Goal: Information Seeking & Learning: Learn about a topic

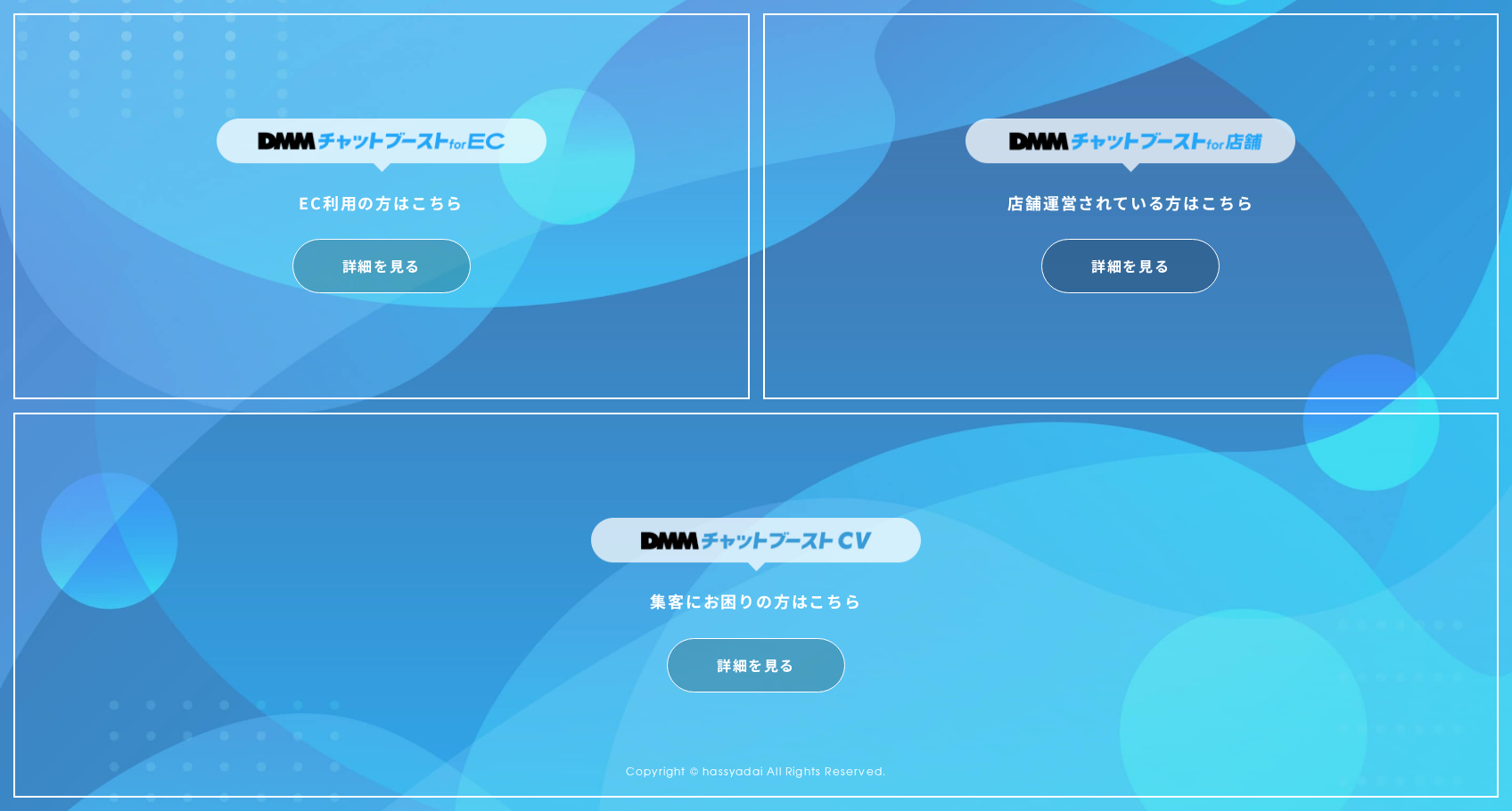
scroll to position [44, 0]
drag, startPoint x: 1086, startPoint y: 280, endPoint x: 1074, endPoint y: 283, distance: 12.4
click at [1086, 280] on link "詳細を見る" at bounding box center [1130, 266] width 178 height 54
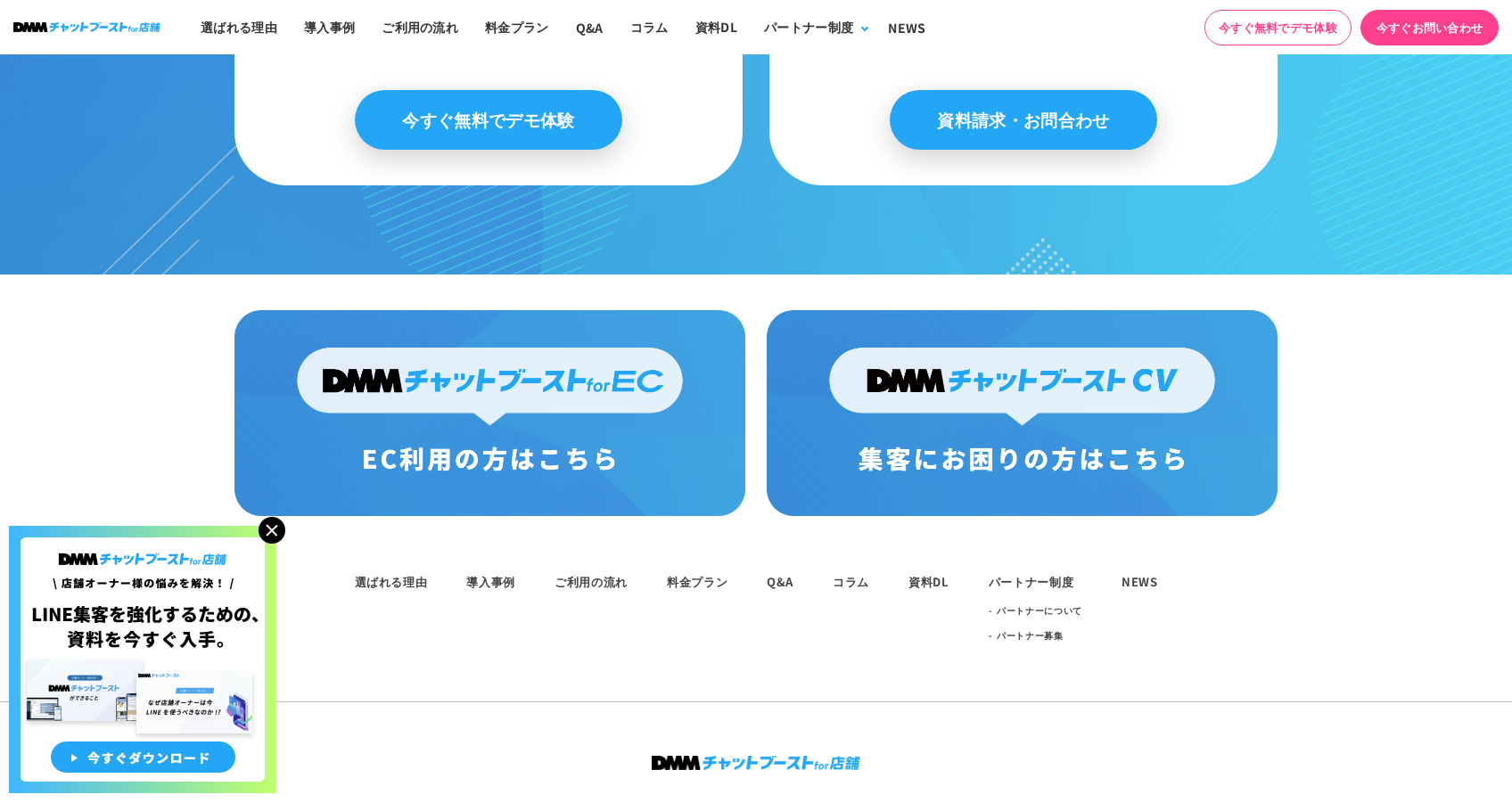
scroll to position [9319, 0]
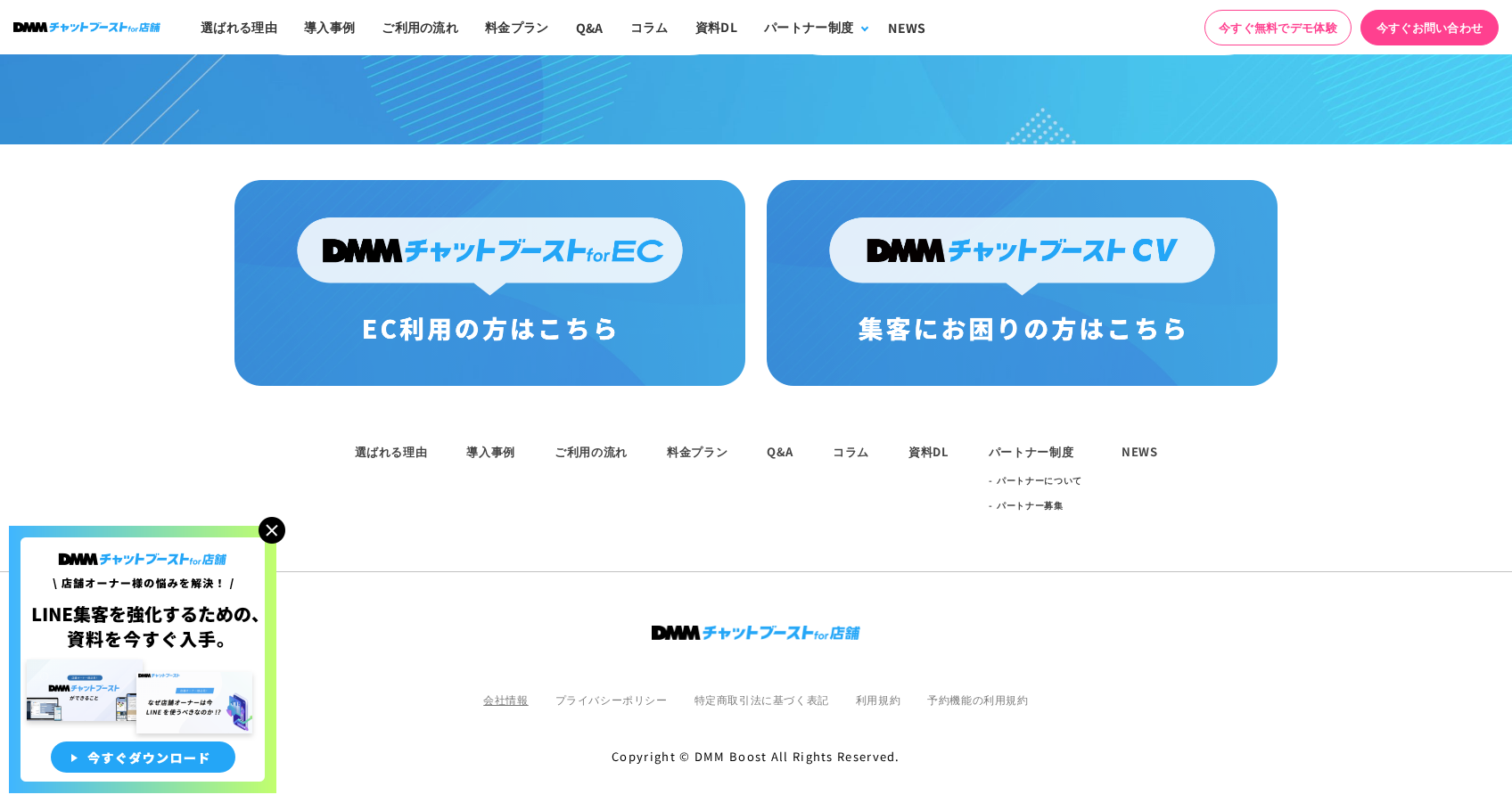
click at [513, 692] on link "会社情報" at bounding box center [506, 699] width 45 height 15
click at [694, 445] on link "料金プラン" at bounding box center [697, 451] width 61 height 17
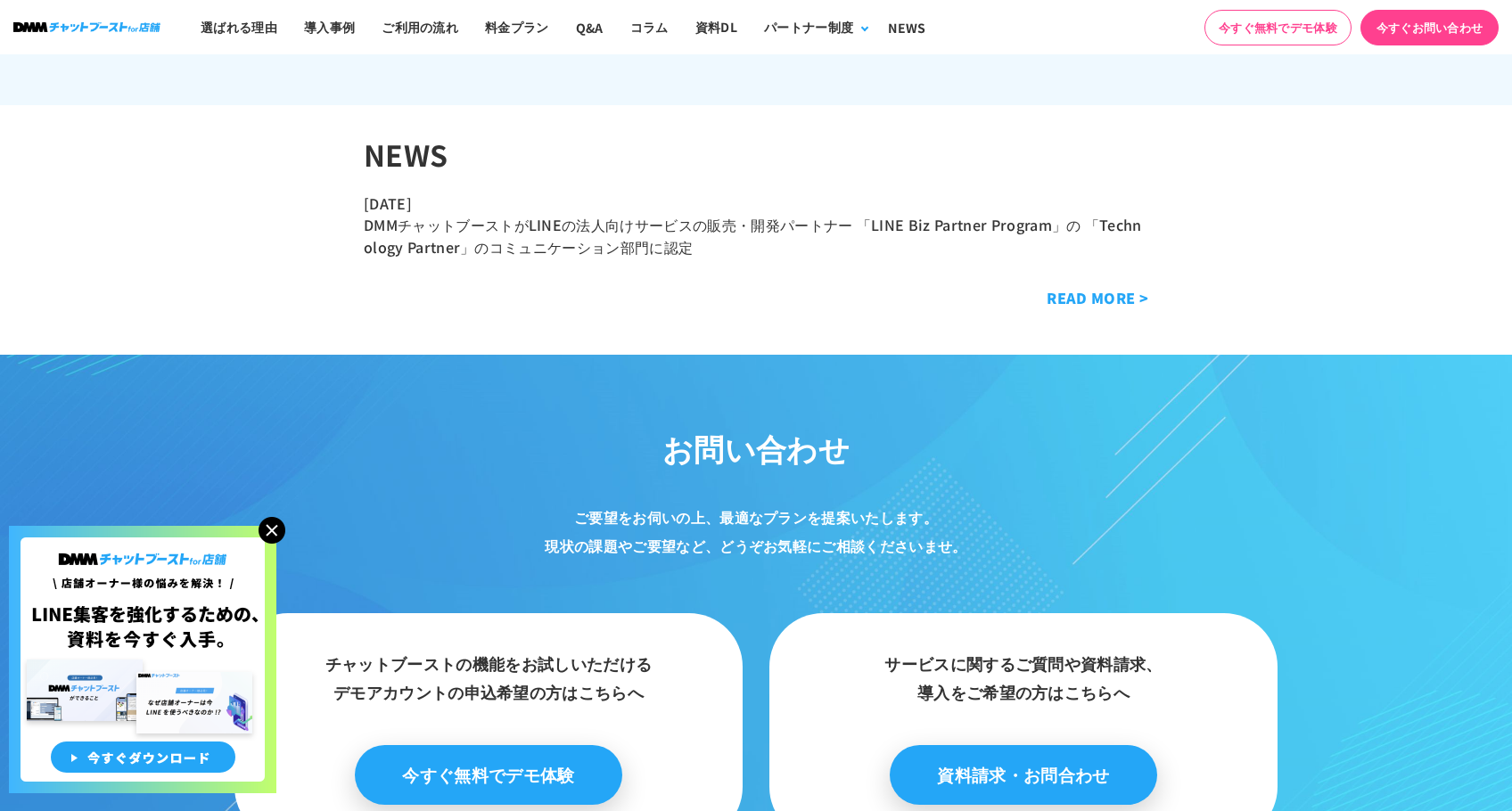
scroll to position [8000, 0]
